Goal: Task Accomplishment & Management: Complete application form

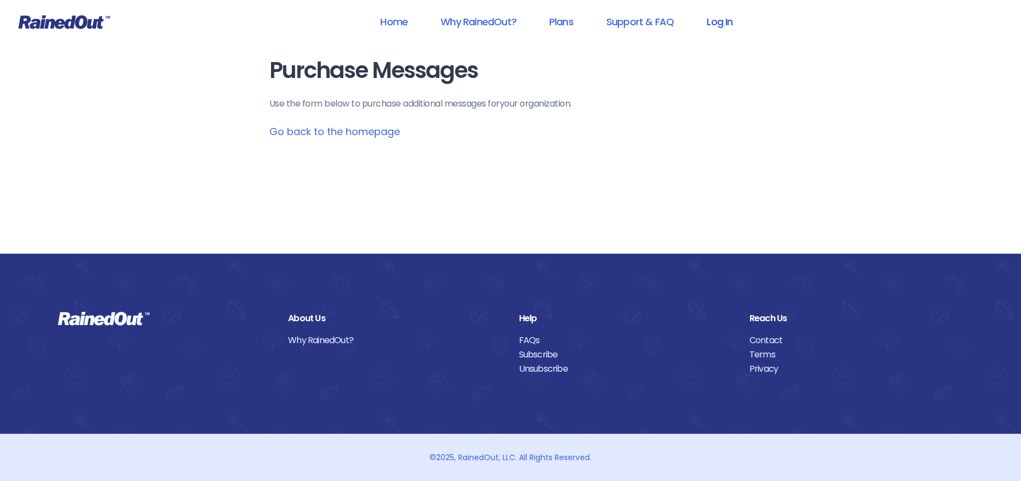
click at [722, 21] on link "Log In" at bounding box center [720, 21] width 54 height 25
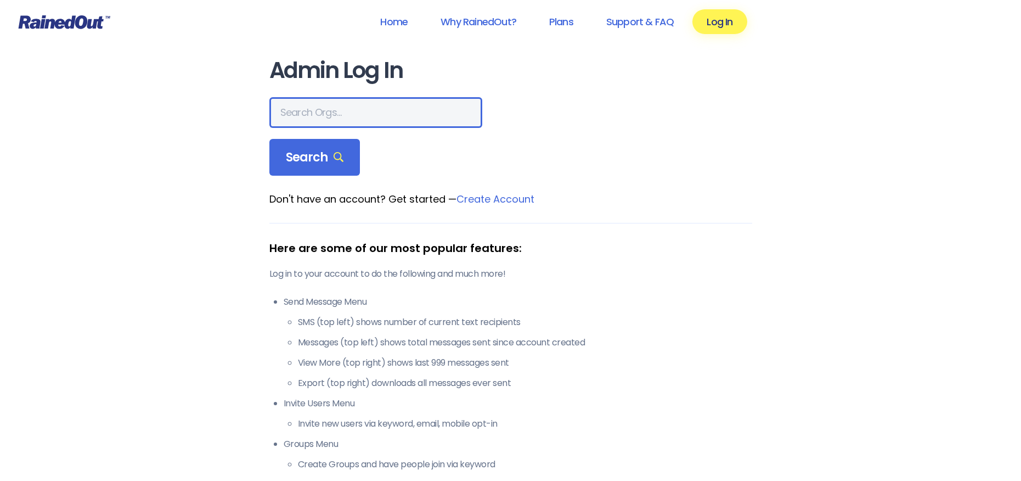
drag, startPoint x: 290, startPoint y: 120, endPoint x: 438, endPoint y: 93, distance: 150.6
click at [296, 118] on input "text" at bounding box center [375, 112] width 213 height 31
type input "[PERSON_NAME] allegiance"
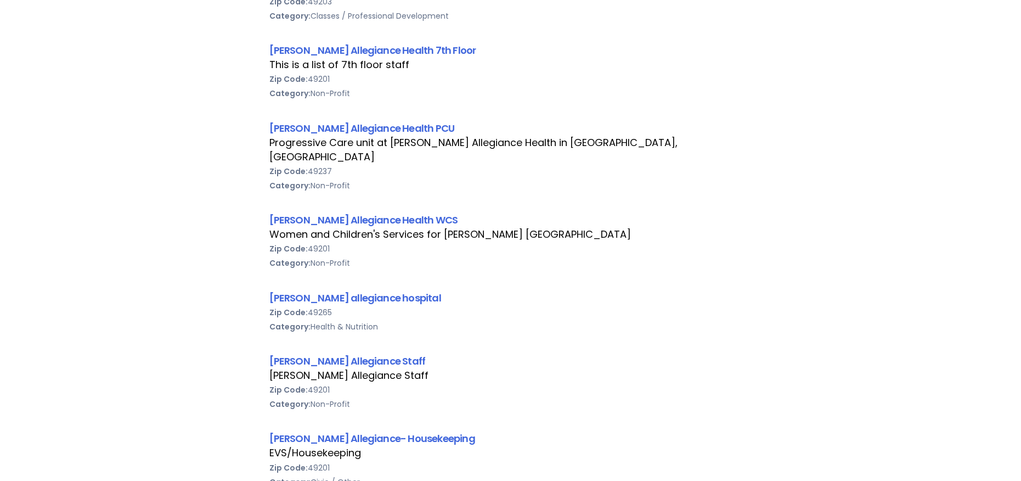
scroll to position [713, 0]
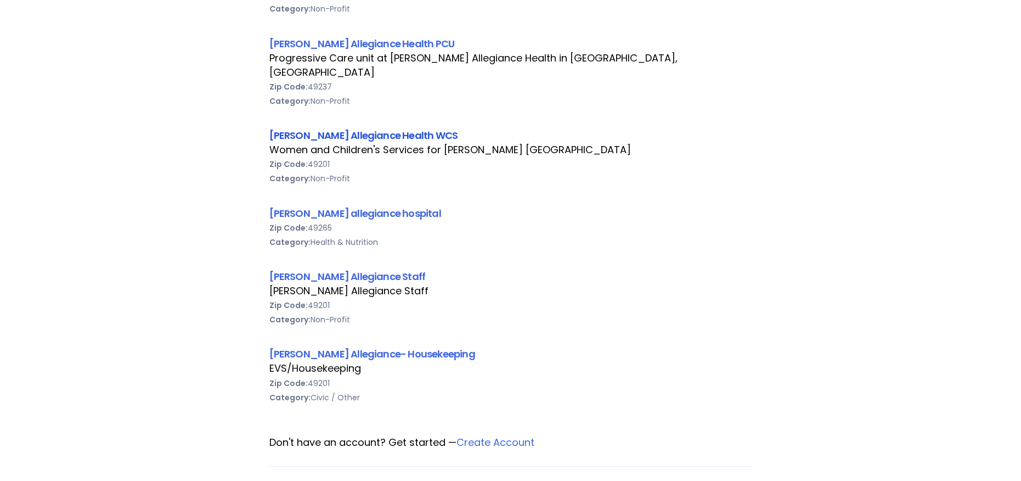
click at [345, 128] on link "[PERSON_NAME] Allegiance Health WCS" at bounding box center [363, 135] width 189 height 14
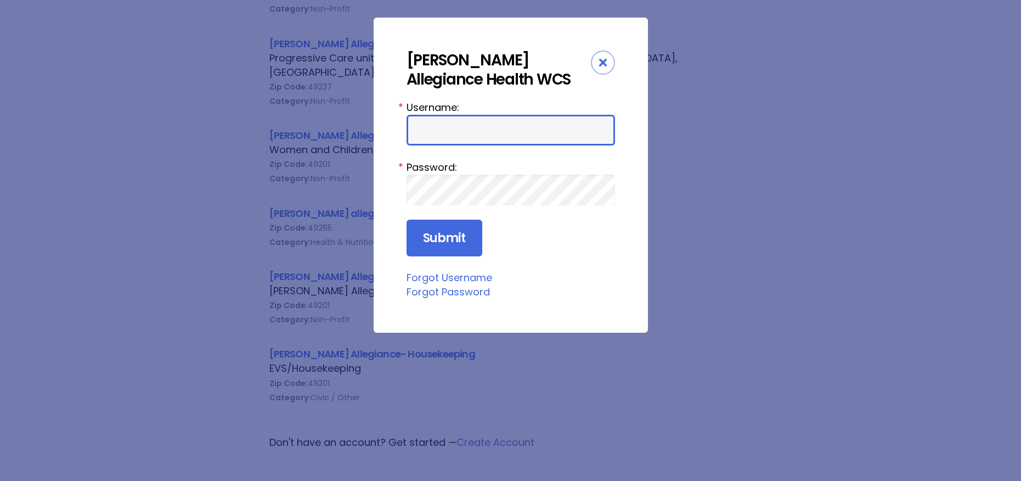
click at [419, 135] on input "Username:" at bounding box center [511, 130] width 209 height 31
type input "aprevos1"
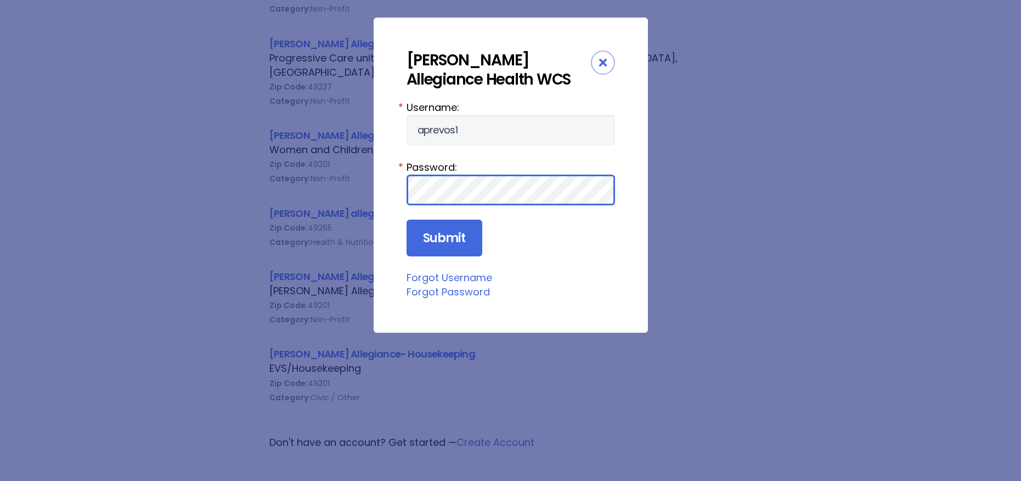
click at [407, 220] on input "Submit" at bounding box center [445, 238] width 76 height 37
